Goal: Transaction & Acquisition: Purchase product/service

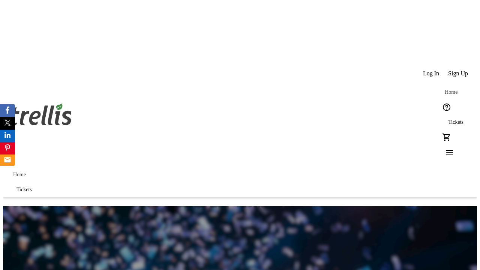
click at [448, 119] on span "Tickets" at bounding box center [455, 122] width 15 height 6
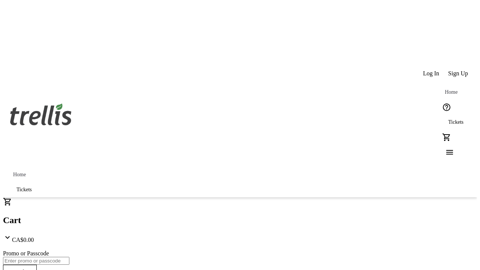
type input "1"
type input "UNLOCK"
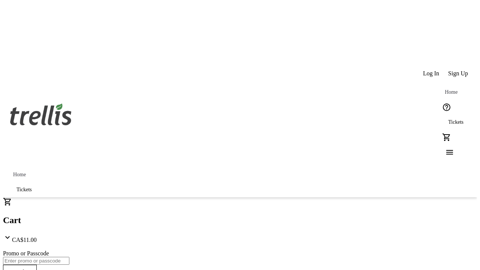
type input "5"
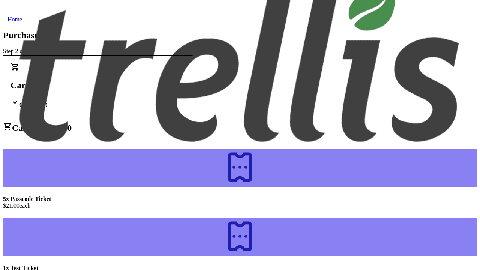
scroll to position [38, 0]
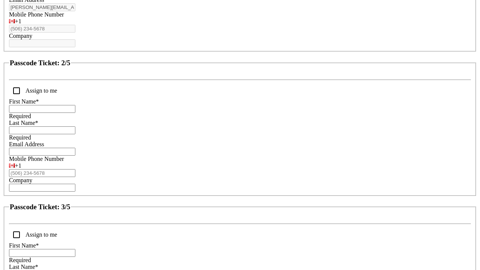
scroll to position [309, 0]
